Goal: Navigation & Orientation: Find specific page/section

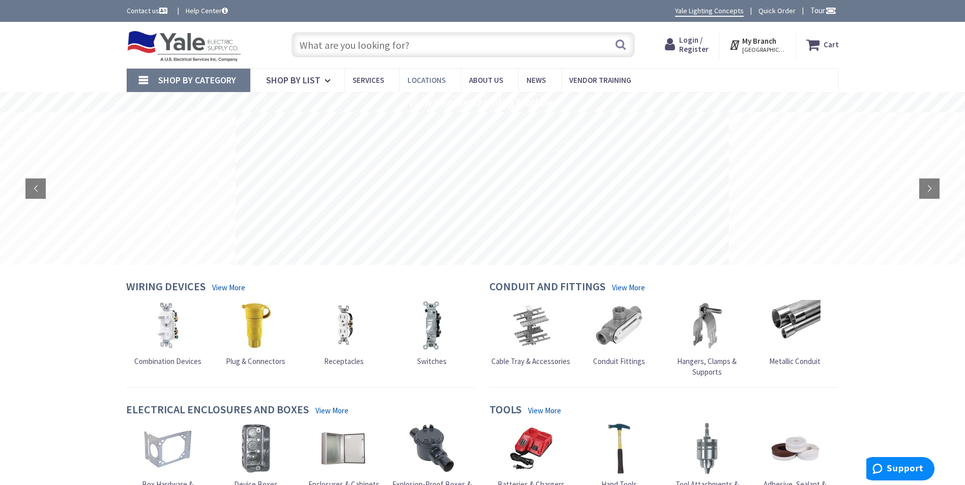
click at [429, 79] on span "Locations" at bounding box center [427, 80] width 38 height 10
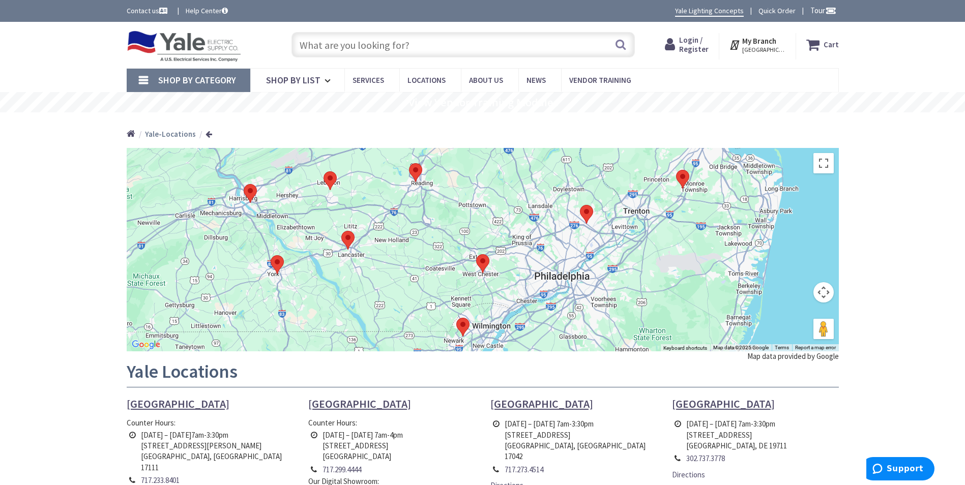
click at [481, 260] on img at bounding box center [482, 263] width 13 height 19
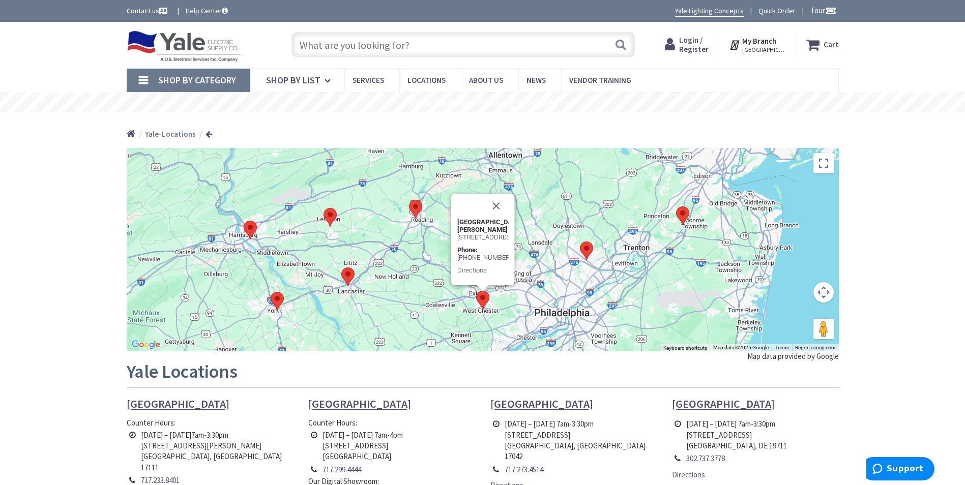
click at [542, 255] on div "To navigate, press the arrow keys. [GEOGRAPHIC_DATA][PERSON_NAME][STREET_ADDRES…" at bounding box center [483, 250] width 712 height 204
click at [493, 194] on button "Close" at bounding box center [496, 206] width 24 height 24
click at [586, 249] on img at bounding box center [586, 251] width 13 height 19
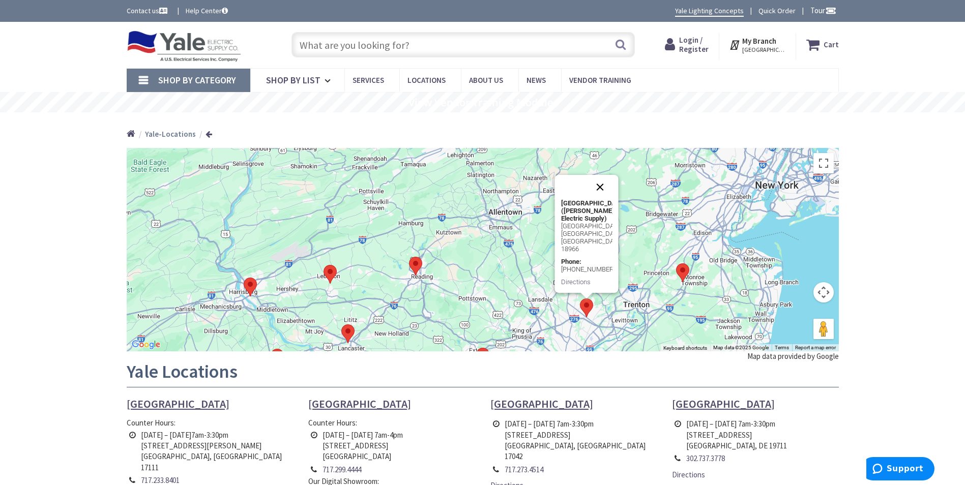
click at [597, 189] on button "Close" at bounding box center [600, 187] width 24 height 24
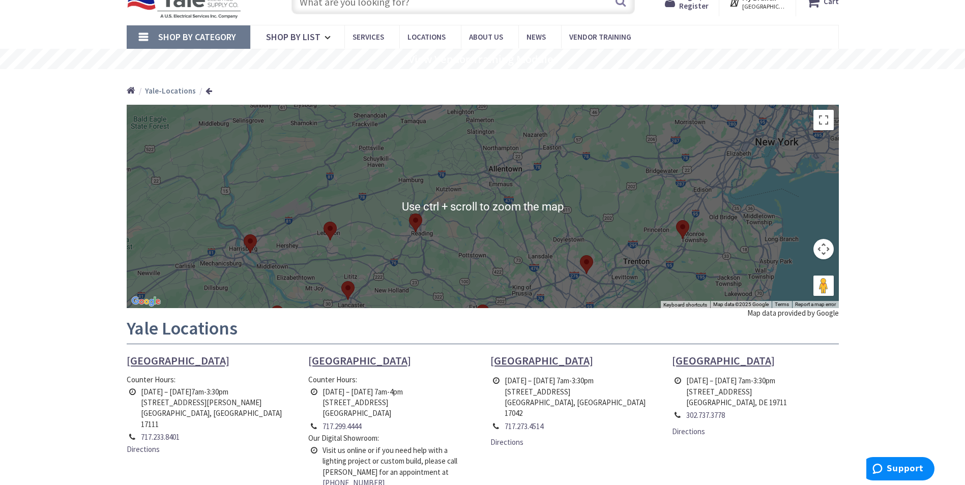
scroll to position [51, 0]
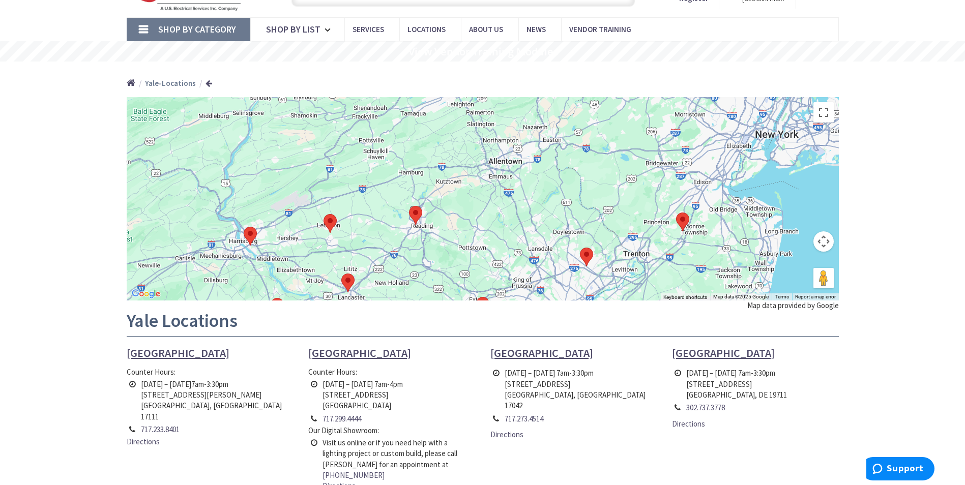
click at [479, 250] on div "To navigate, press the arrow keys." at bounding box center [483, 199] width 712 height 204
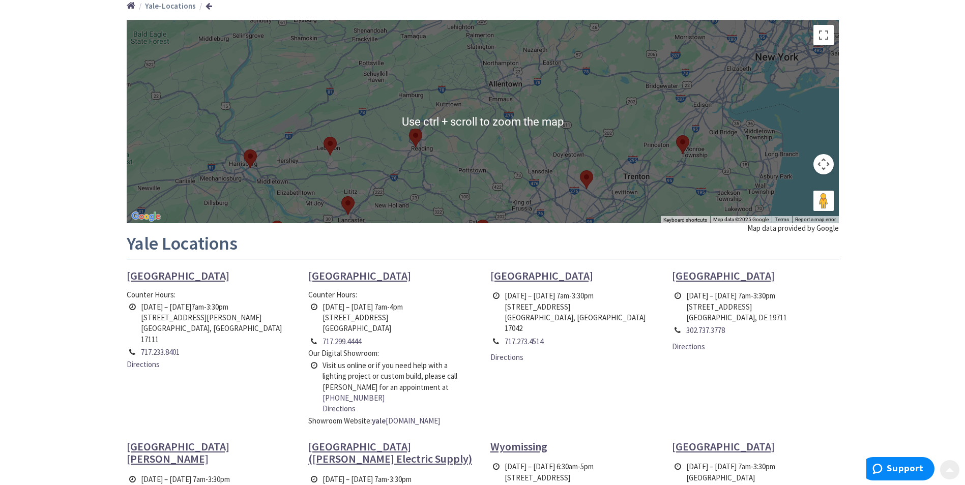
scroll to position [153, 0]
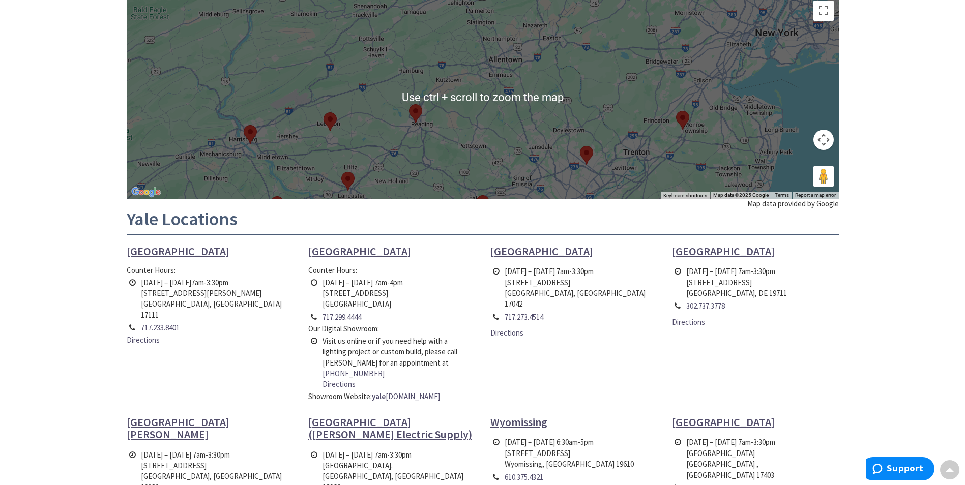
click at [631, 156] on div at bounding box center [483, 97] width 712 height 204
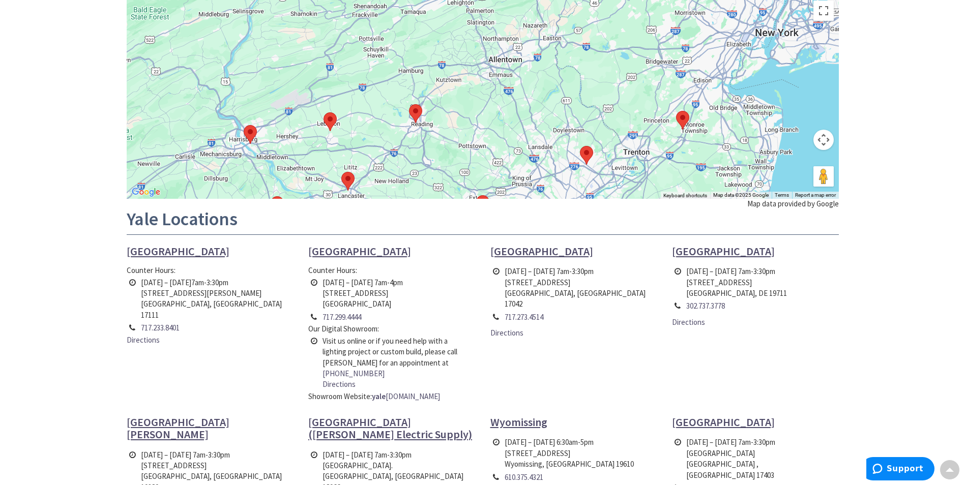
click at [481, 195] on img at bounding box center [482, 204] width 13 height 19
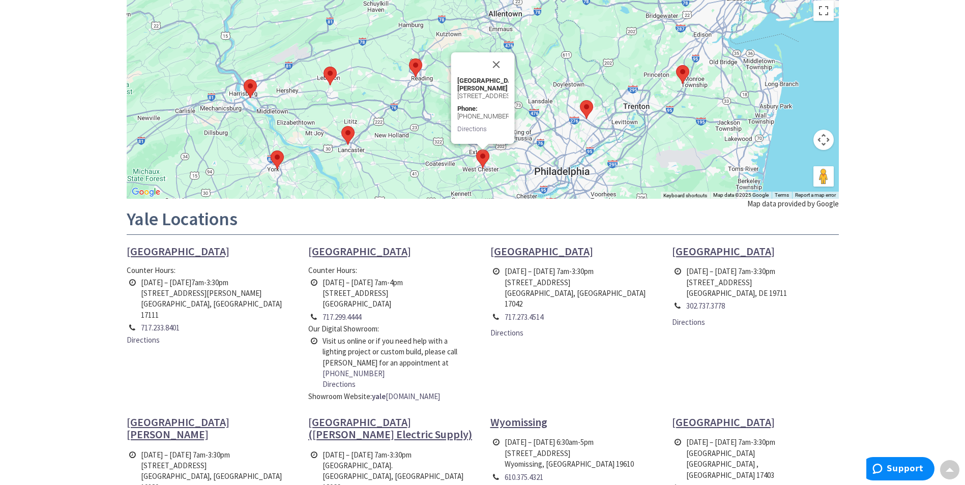
click at [421, 143] on div "To navigate, press the arrow keys. [GEOGRAPHIC_DATA][PERSON_NAME][STREET_ADDRES…" at bounding box center [483, 97] width 712 height 204
click at [520, 246] on span "[GEOGRAPHIC_DATA]" at bounding box center [541, 251] width 103 height 14
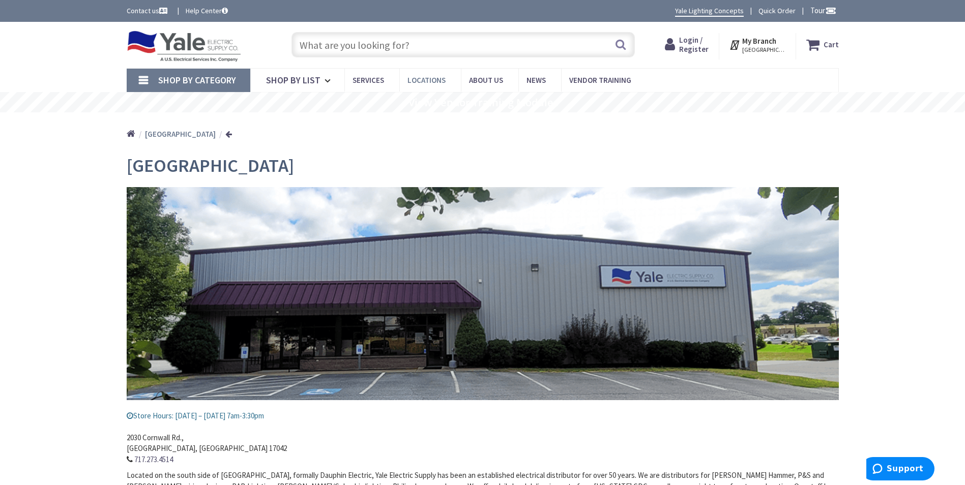
click at [422, 78] on span "Locations" at bounding box center [427, 80] width 38 height 10
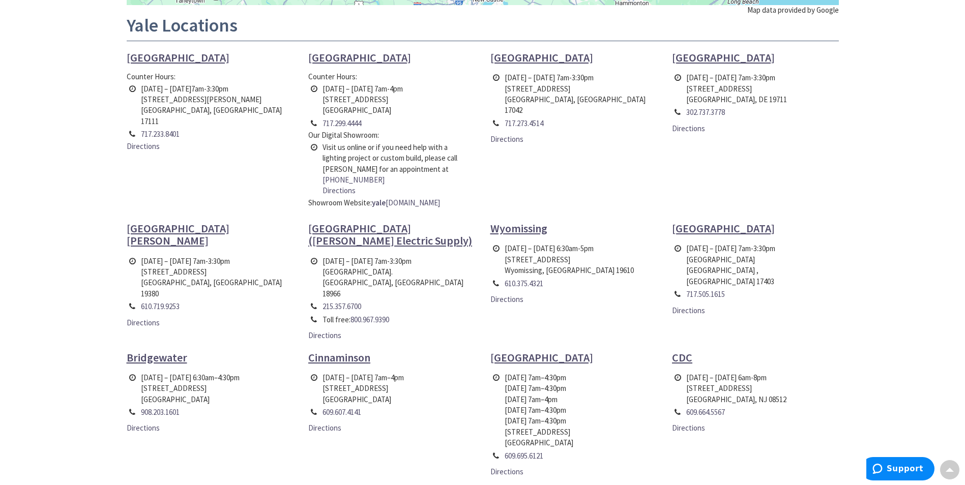
scroll to position [339, 0]
